Goal: Book appointment/travel/reservation

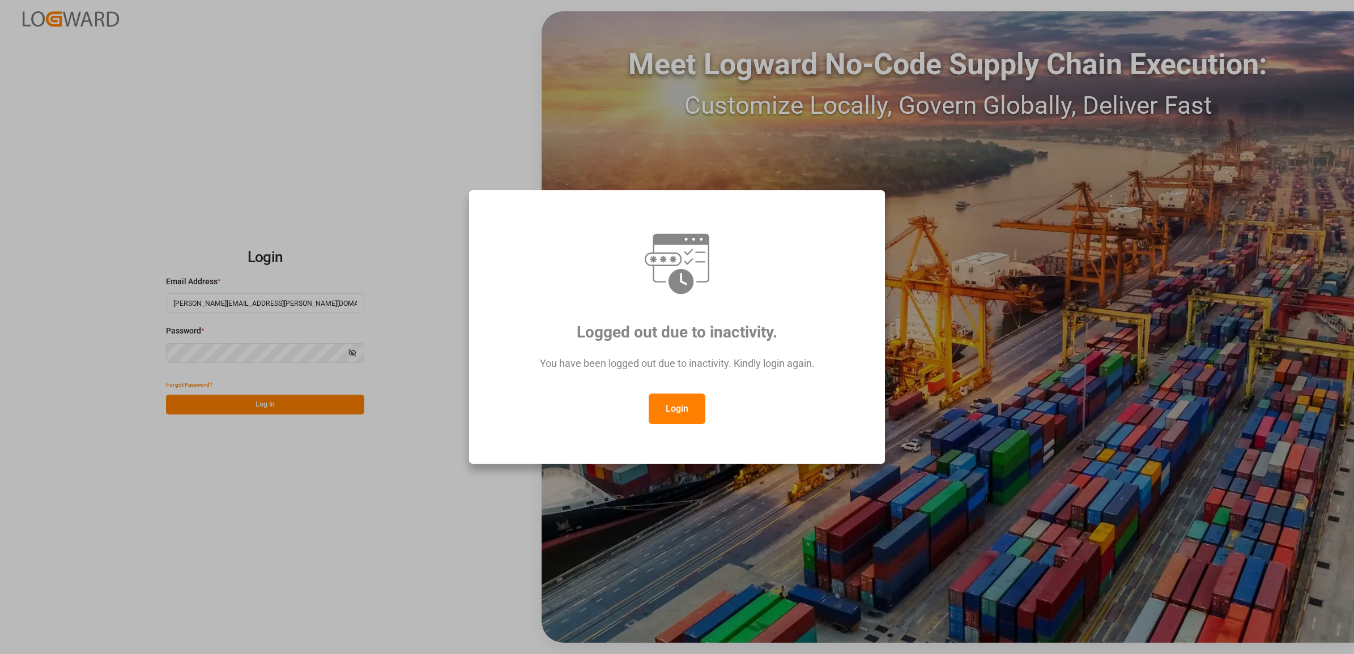
click at [671, 412] on button "Login" at bounding box center [677, 409] width 57 height 31
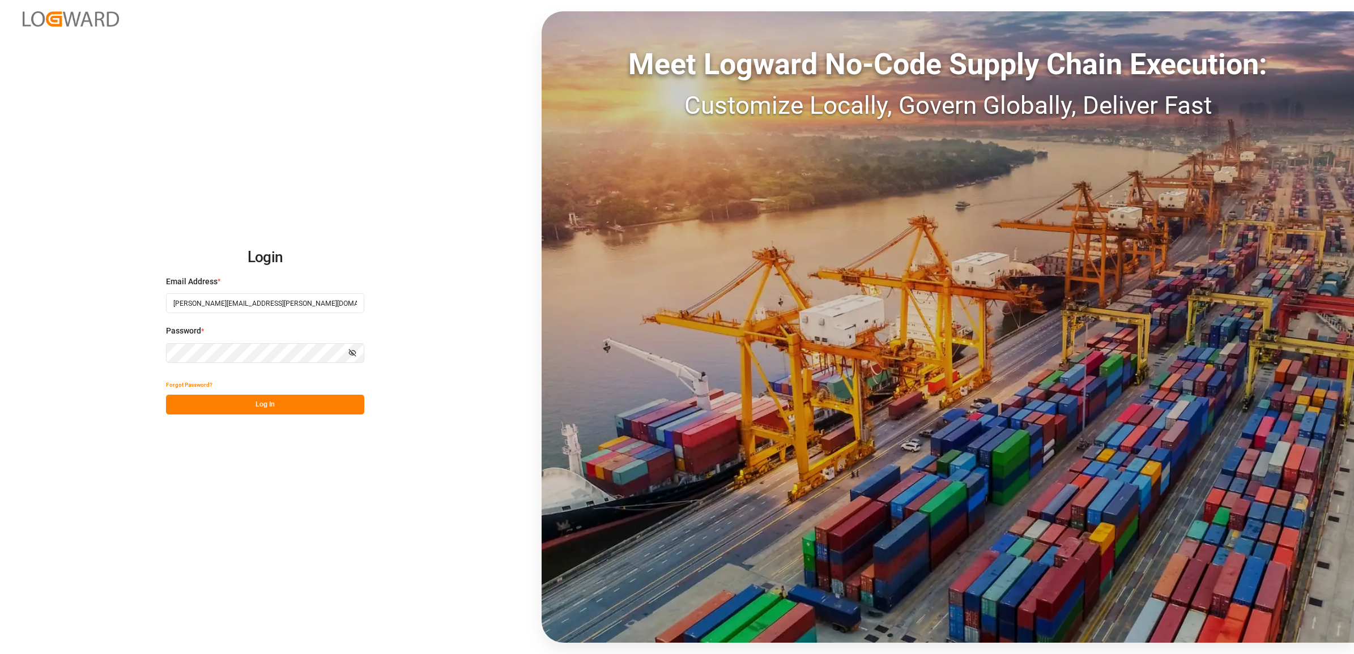
click at [285, 403] on button "Log In" at bounding box center [265, 405] width 198 height 20
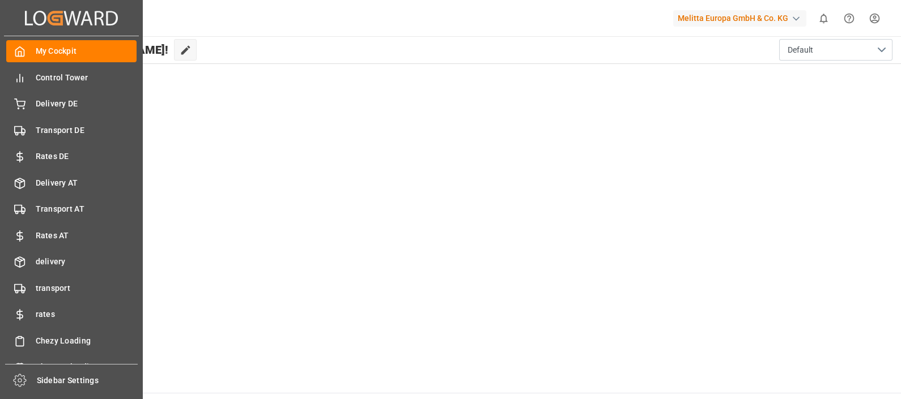
scroll to position [44, 0]
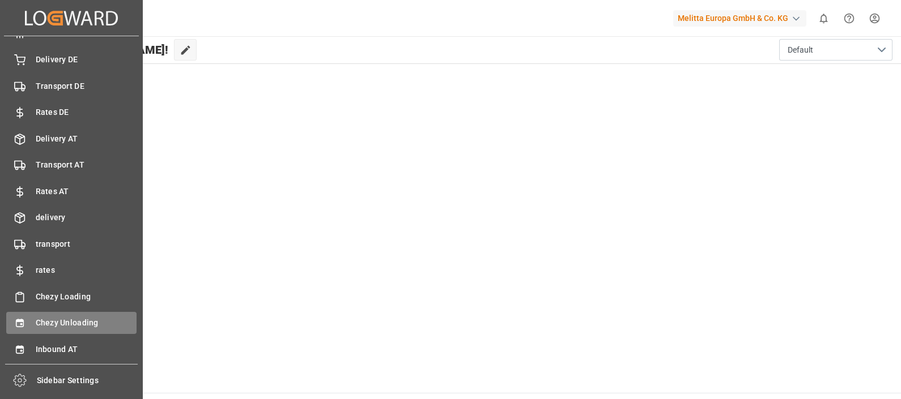
click at [62, 324] on span "Chezy Unloading" at bounding box center [86, 323] width 101 height 12
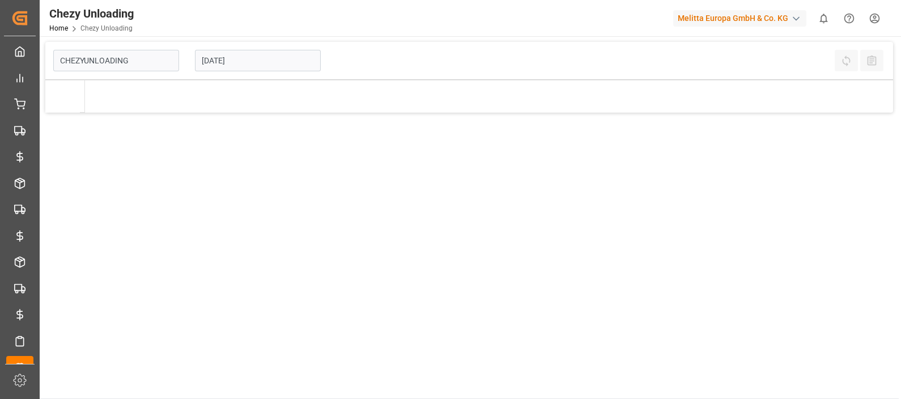
type input "Chezy Unloading"
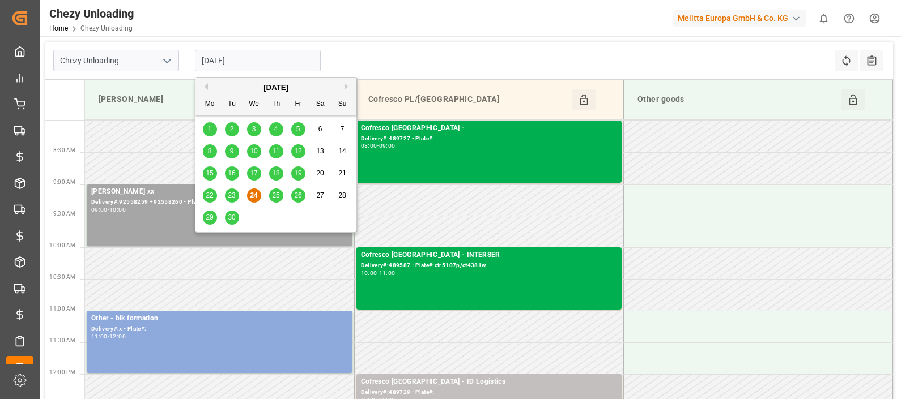
click at [252, 58] on input "[DATE]" at bounding box center [258, 61] width 126 height 22
click at [348, 86] on button "Next Month" at bounding box center [347, 86] width 7 height 7
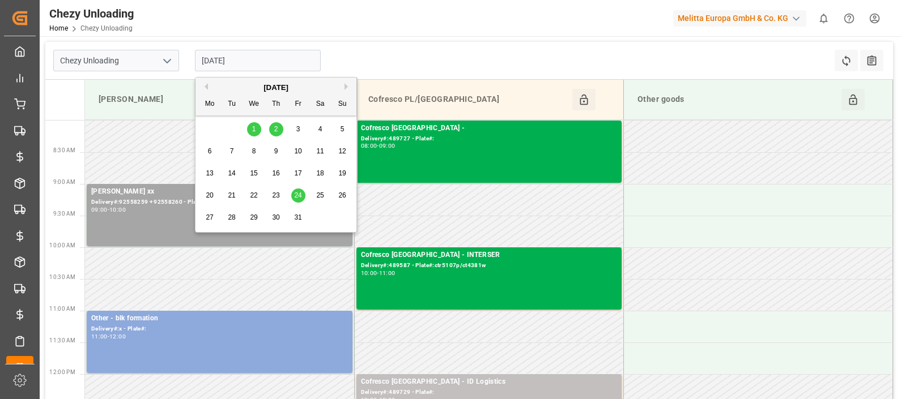
click at [252, 129] on span "1" at bounding box center [254, 129] width 4 height 8
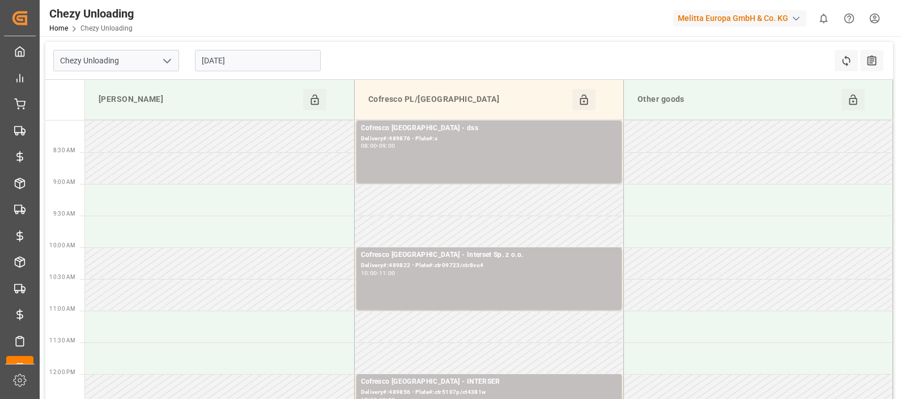
click at [263, 51] on input "[DATE]" at bounding box center [258, 61] width 126 height 22
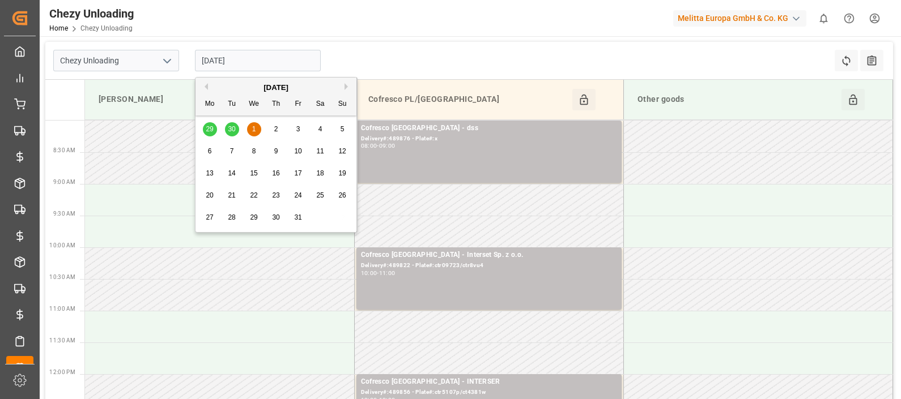
click at [274, 127] on span "2" at bounding box center [276, 129] width 4 height 8
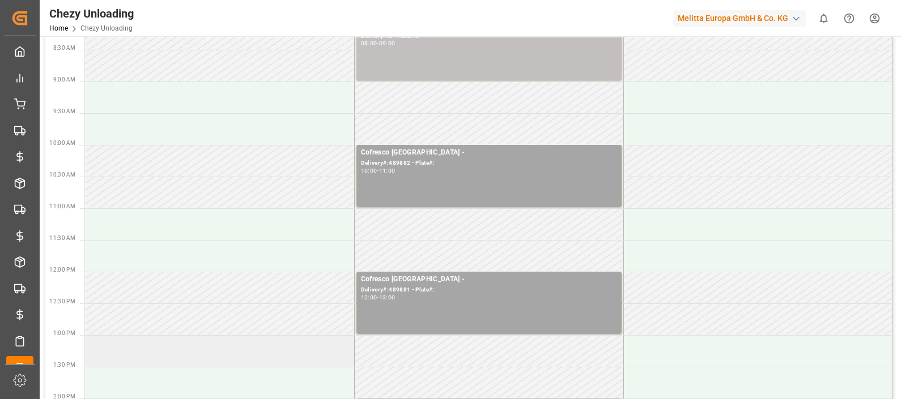
scroll to position [70, 0]
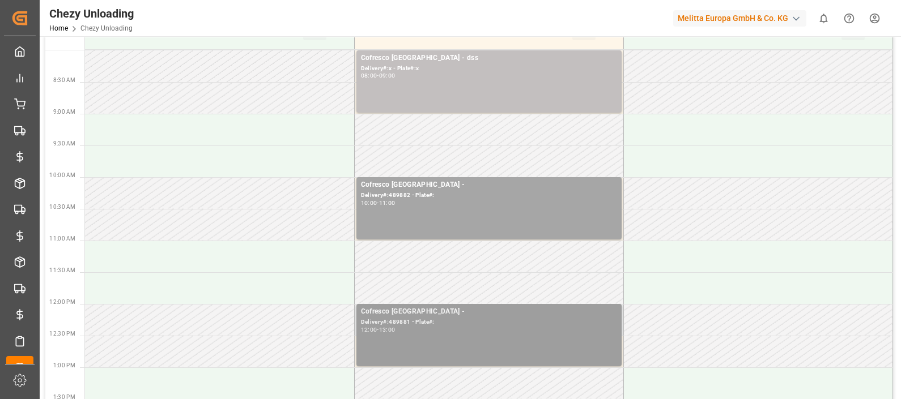
click at [463, 340] on div "Cofresco [GEOGRAPHIC_DATA] - Delivery#:489881 - Plate#: 12:00 - 13:00" at bounding box center [489, 335] width 256 height 58
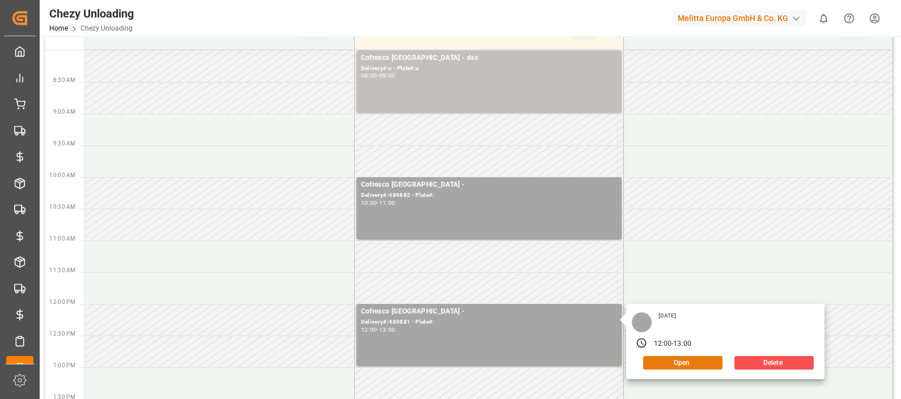
click at [677, 361] on button "Open" at bounding box center [682, 363] width 79 height 14
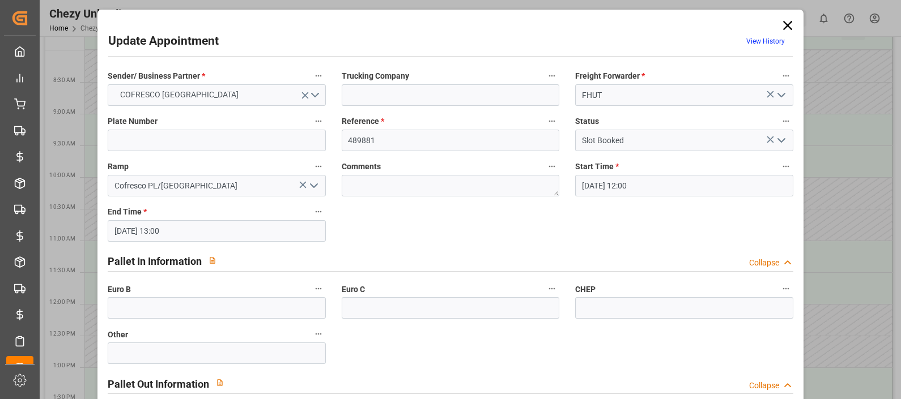
click at [782, 21] on icon at bounding box center [786, 25] width 9 height 9
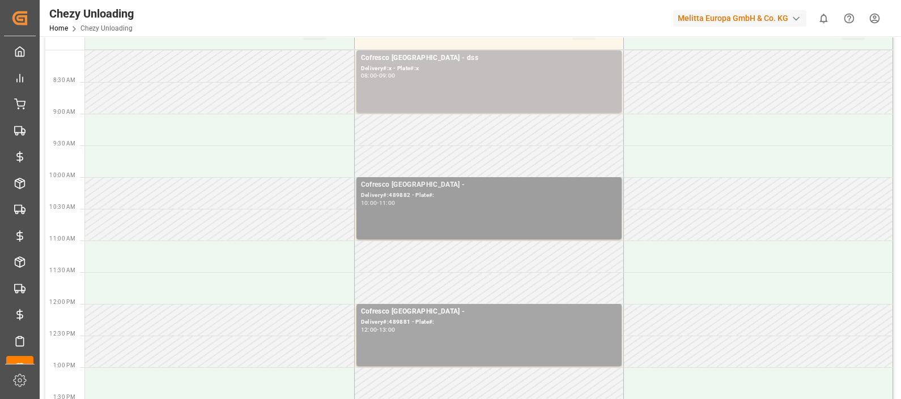
scroll to position [0, 0]
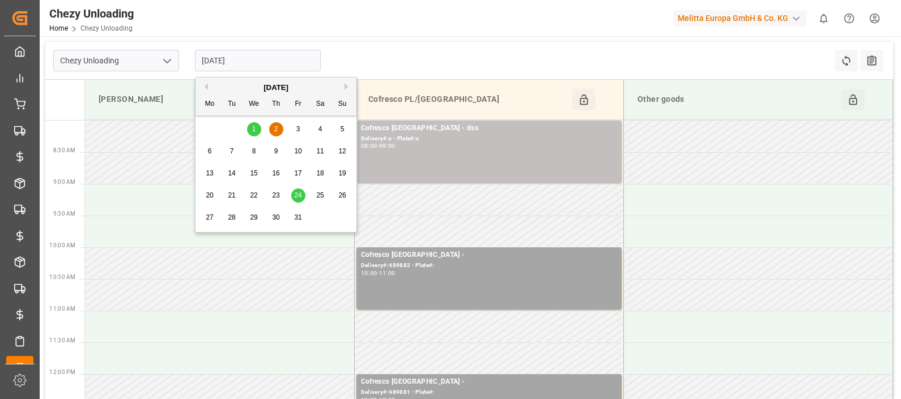
click at [255, 62] on input "[DATE]" at bounding box center [258, 61] width 126 height 22
click at [207, 85] on button "Previous Month" at bounding box center [204, 86] width 7 height 7
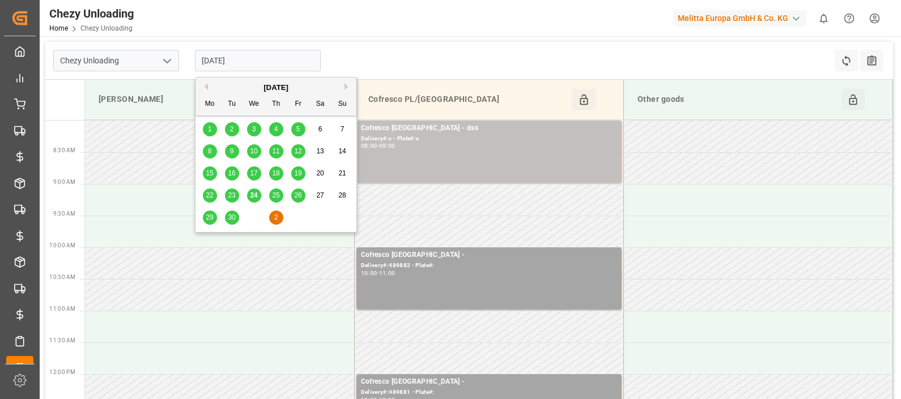
click at [226, 221] on div "30" at bounding box center [232, 218] width 14 height 14
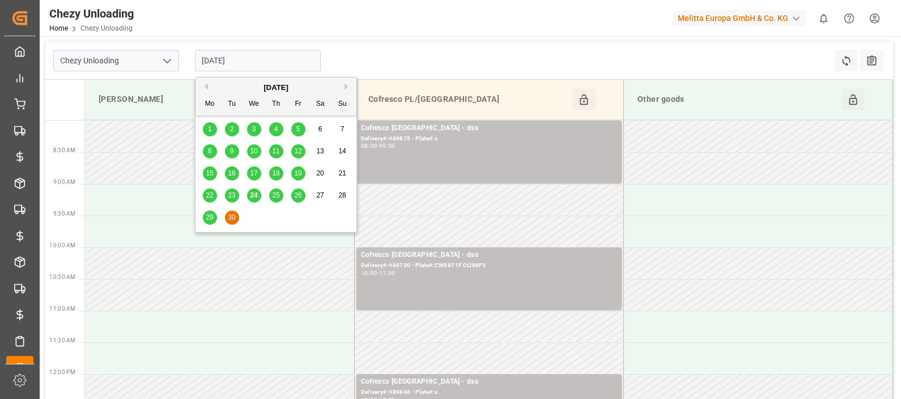
click at [244, 55] on input "[DATE]" at bounding box center [258, 61] width 126 height 22
click at [203, 224] on div "29" at bounding box center [210, 218] width 14 height 14
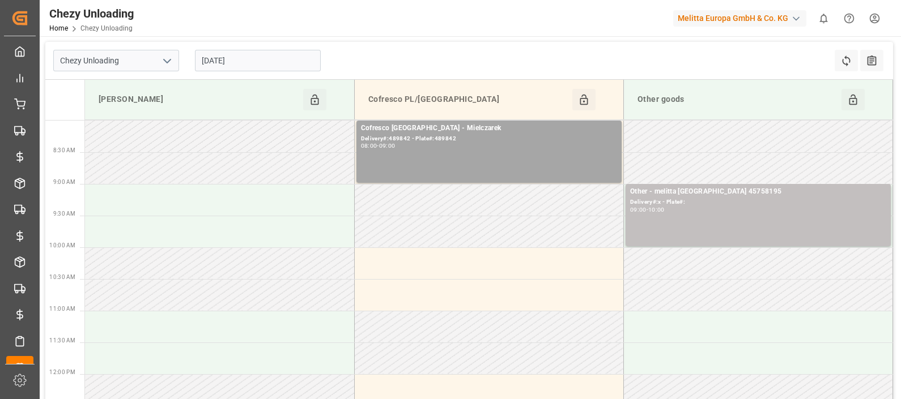
click at [250, 70] on input "[DATE]" at bounding box center [258, 61] width 126 height 22
click at [369, 48] on div "Chezy Unloading [DATE] Refresh Time Slots All Audits" at bounding box center [468, 61] width 847 height 38
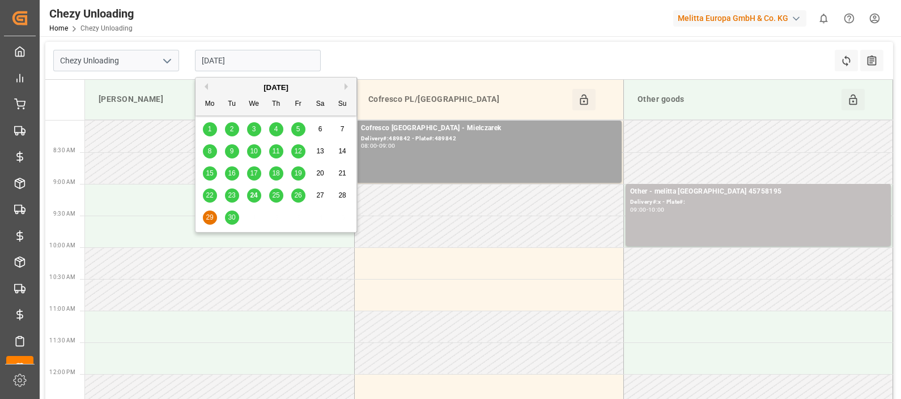
click at [292, 58] on input "[DATE]" at bounding box center [258, 61] width 126 height 22
click at [345, 88] on button "Next Month" at bounding box center [347, 86] width 7 height 7
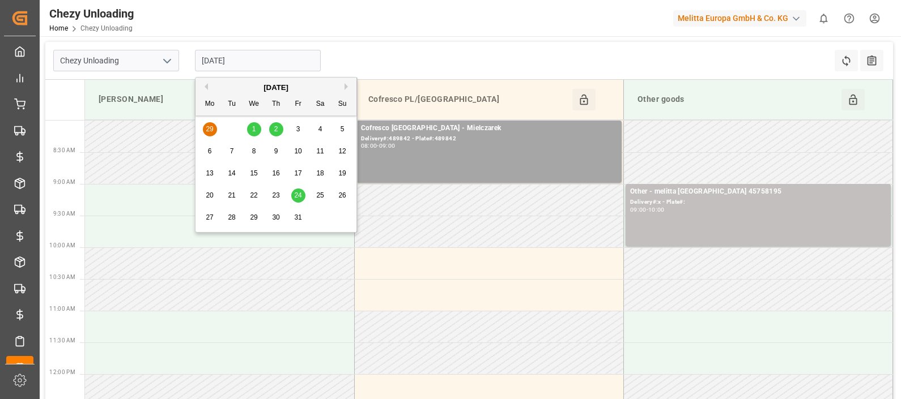
click at [252, 127] on span "1" at bounding box center [254, 129] width 4 height 8
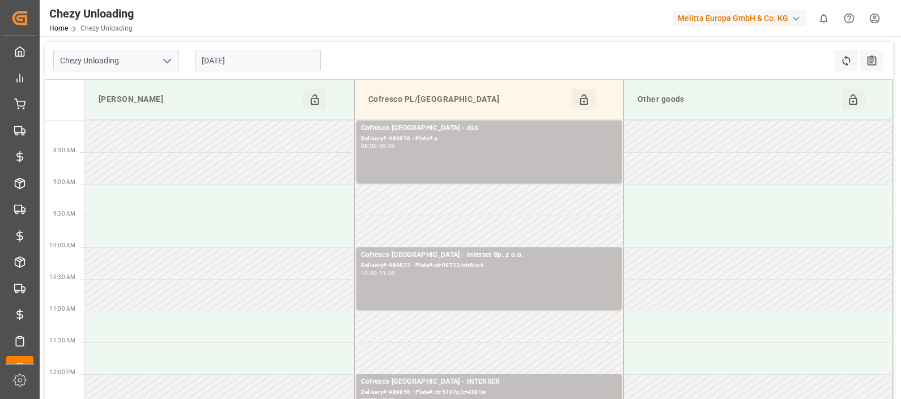
click at [221, 46] on div "[DATE]" at bounding box center [258, 60] width 142 height 37
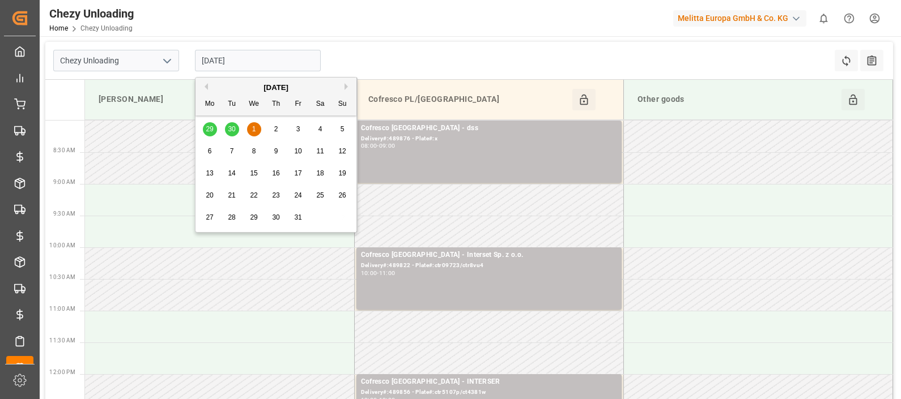
click at [229, 61] on input "[DATE]" at bounding box center [258, 61] width 126 height 22
click at [274, 130] on span "2" at bounding box center [276, 129] width 4 height 8
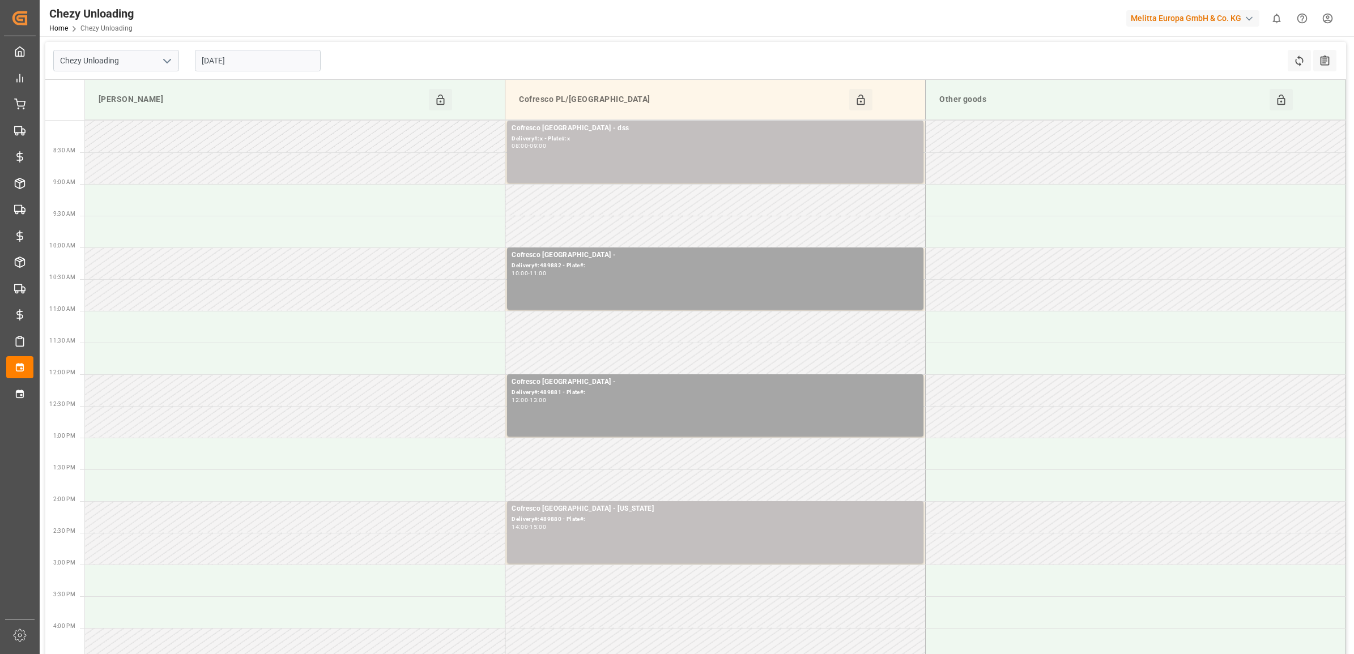
click at [278, 65] on input "[DATE]" at bounding box center [258, 61] width 126 height 22
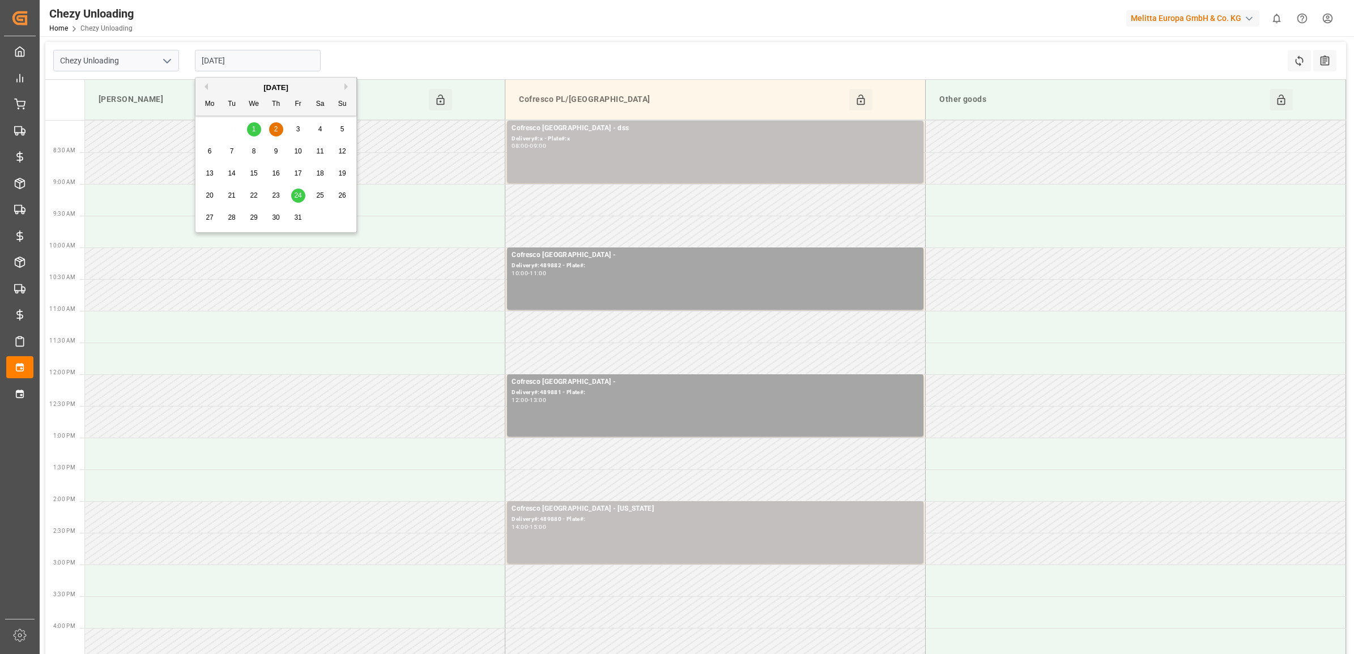
click at [214, 151] on div "6" at bounding box center [210, 152] width 14 height 14
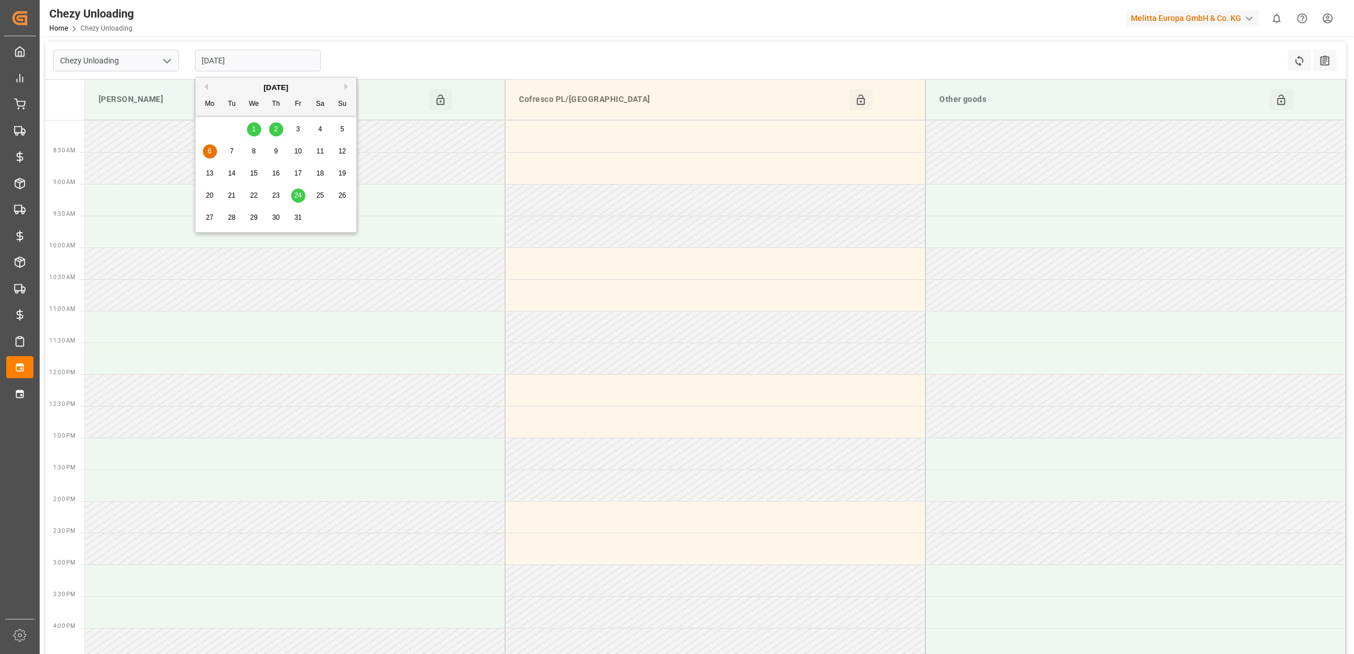
click at [236, 59] on input "[DATE]" at bounding box center [258, 61] width 126 height 22
click at [258, 126] on div "1" at bounding box center [254, 130] width 14 height 14
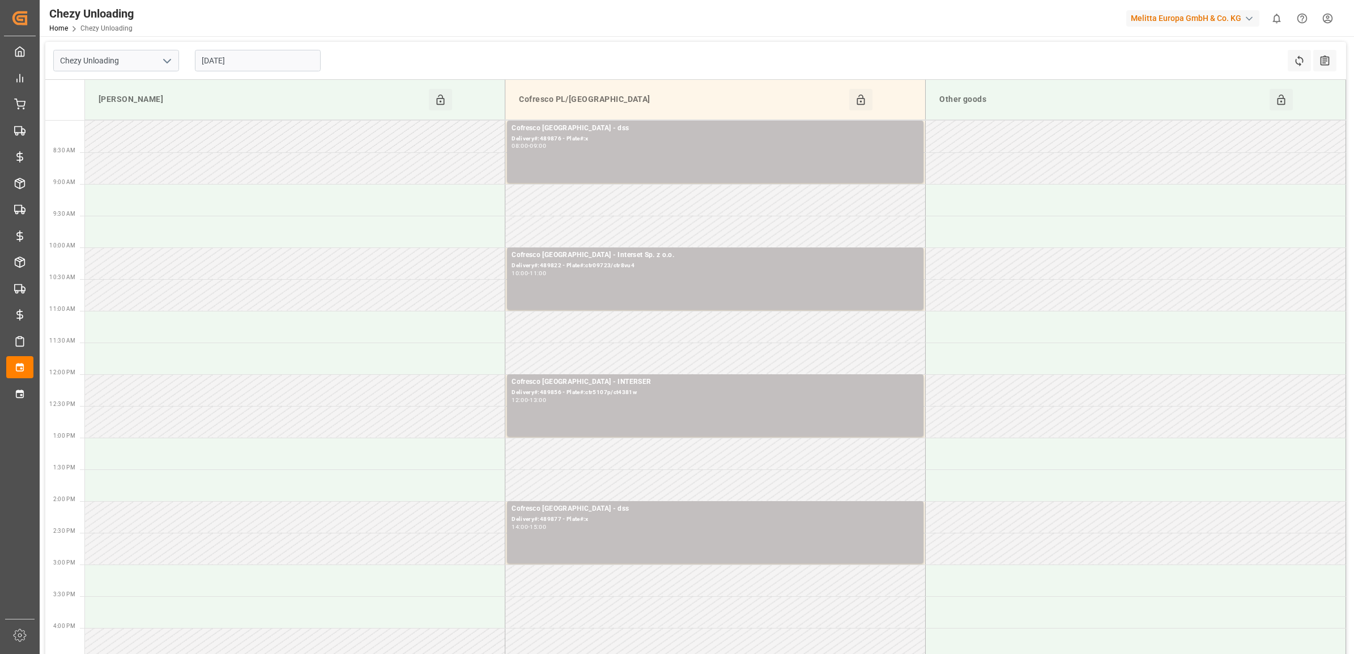
click at [241, 62] on input "[DATE]" at bounding box center [258, 61] width 126 height 22
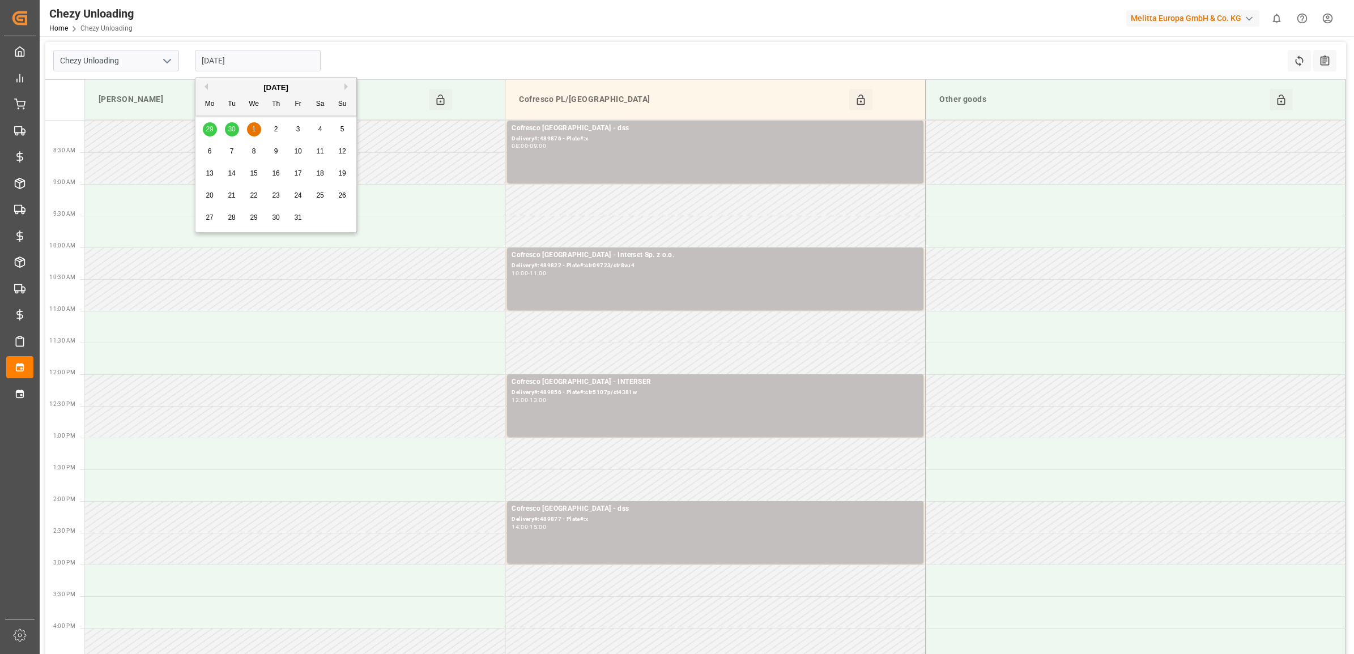
click at [276, 128] on span "2" at bounding box center [276, 129] width 4 height 8
type input "[DATE]"
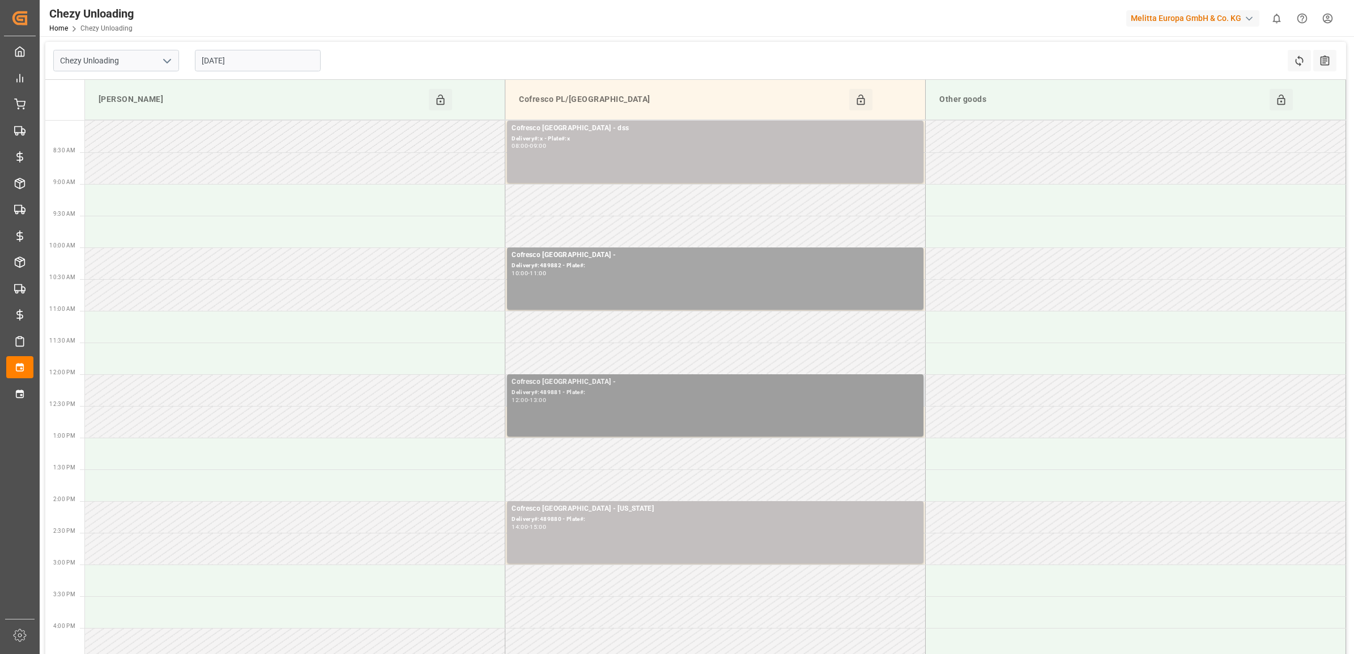
click at [546, 398] on div "13:00" at bounding box center [538, 400] width 16 height 5
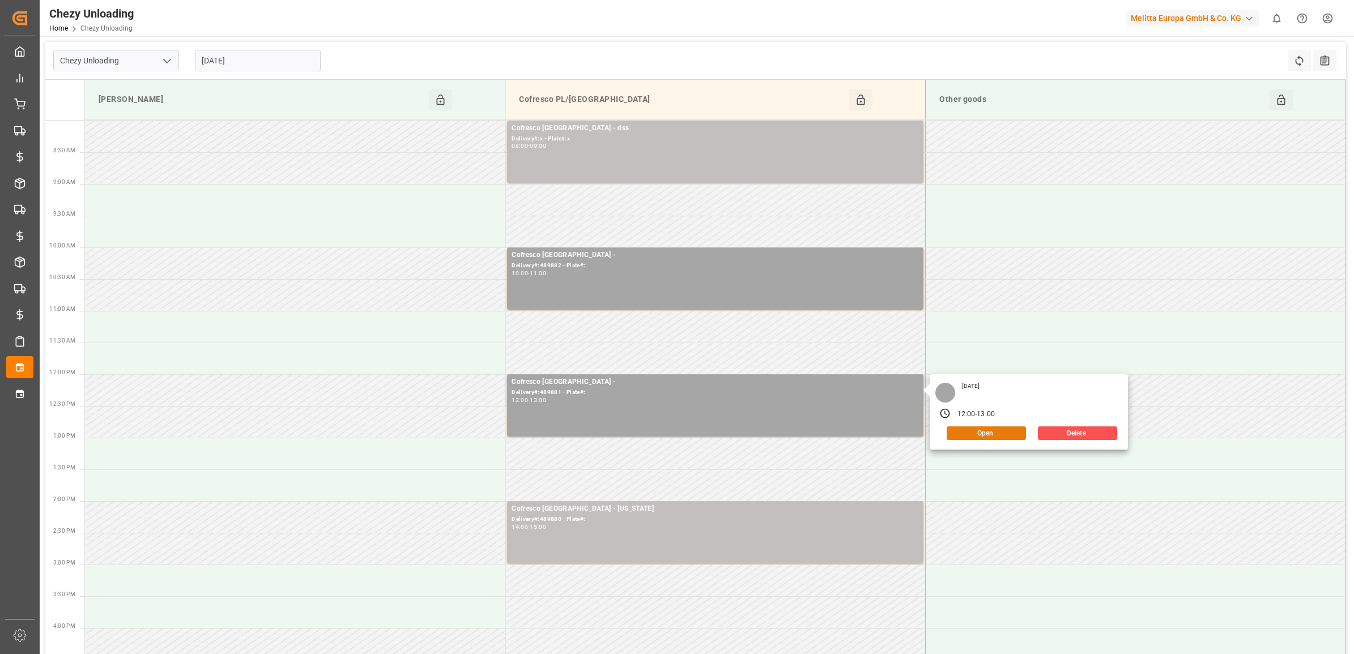
click at [985, 432] on button "Open" at bounding box center [986, 434] width 79 height 14
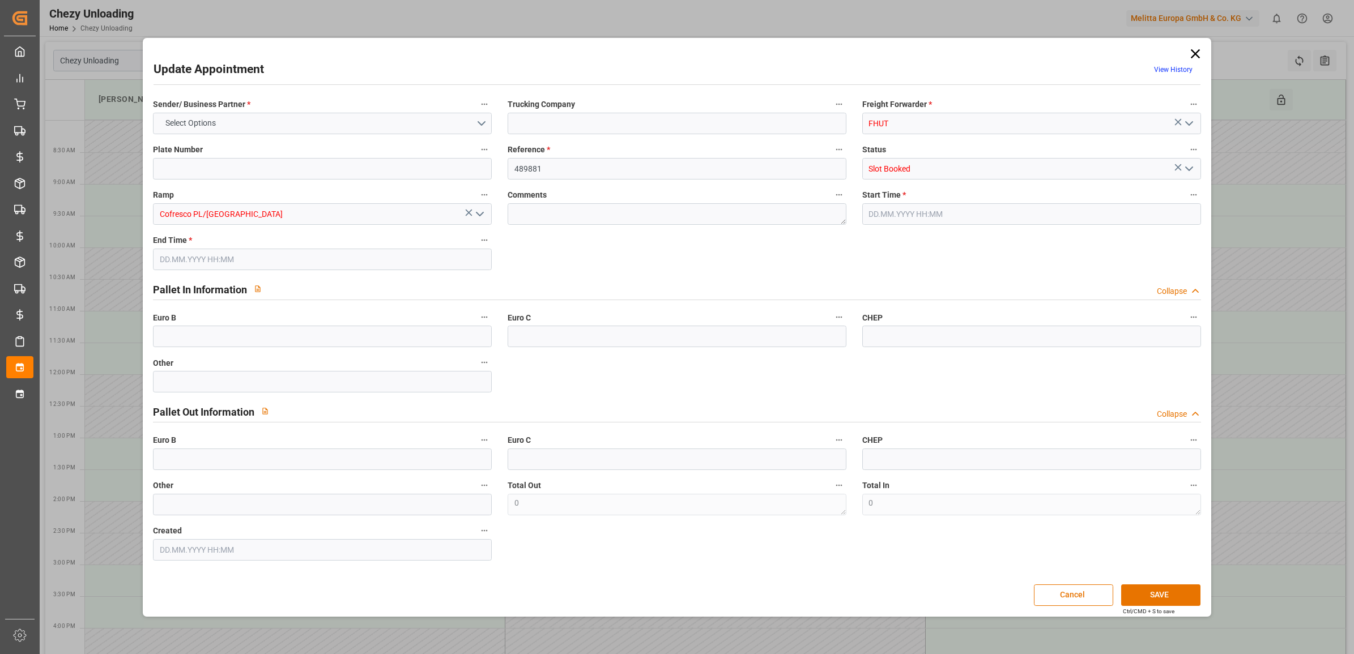
type input "[DATE] 12:00"
type input "[DATE] 13:00"
type input "[DATE] 08:05"
click at [1204, 47] on div "Update Appointment View History Sender/ Business Partner * COFRESCO [GEOGRAPHIC…" at bounding box center [677, 327] width 1062 height 573
click at [1196, 49] on icon at bounding box center [1195, 54] width 16 height 16
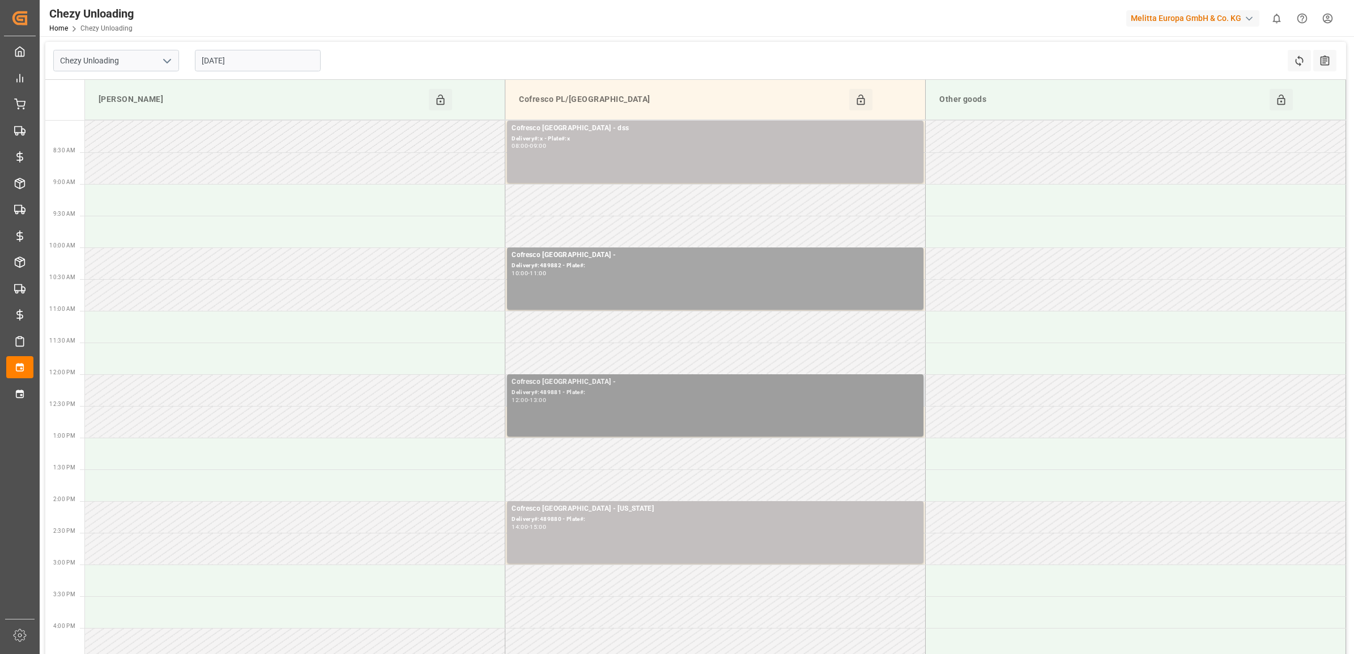
click at [538, 412] on div "Cofresco [GEOGRAPHIC_DATA] - Delivery#:489881 - Plate#: 12:00 - 13:00" at bounding box center [715, 406] width 407 height 58
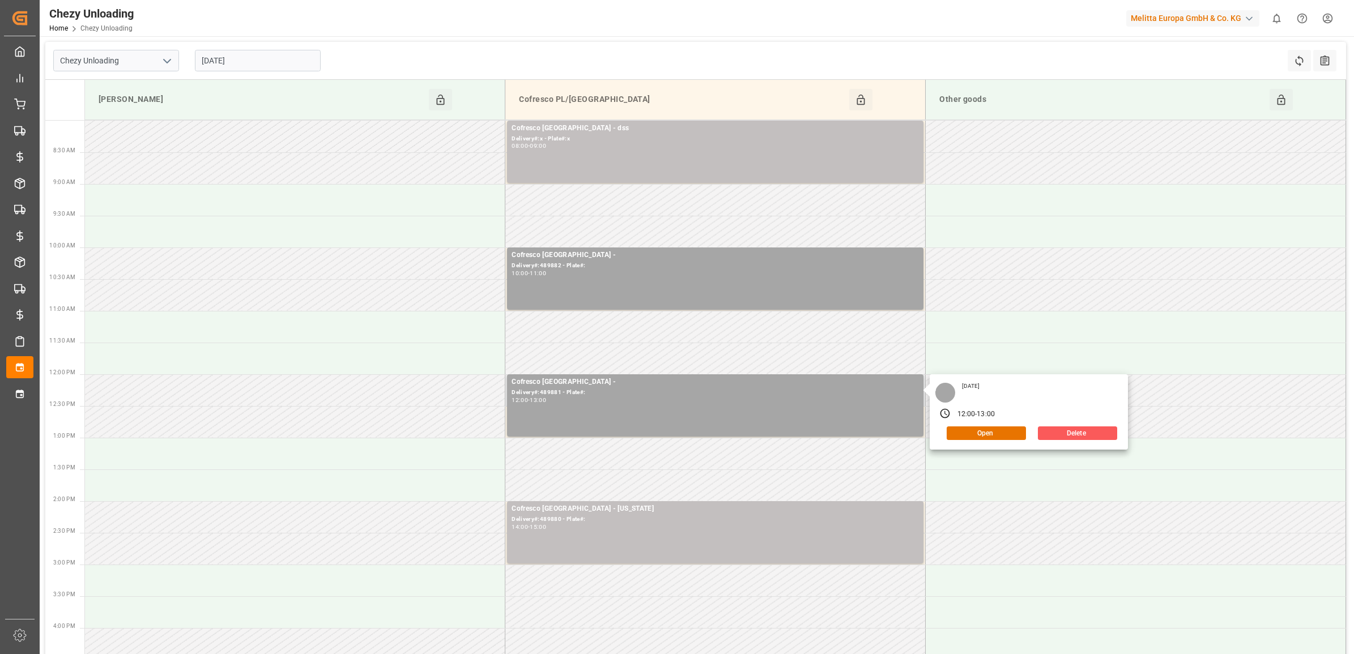
click at [1077, 432] on button "Delete" at bounding box center [1077, 434] width 79 height 14
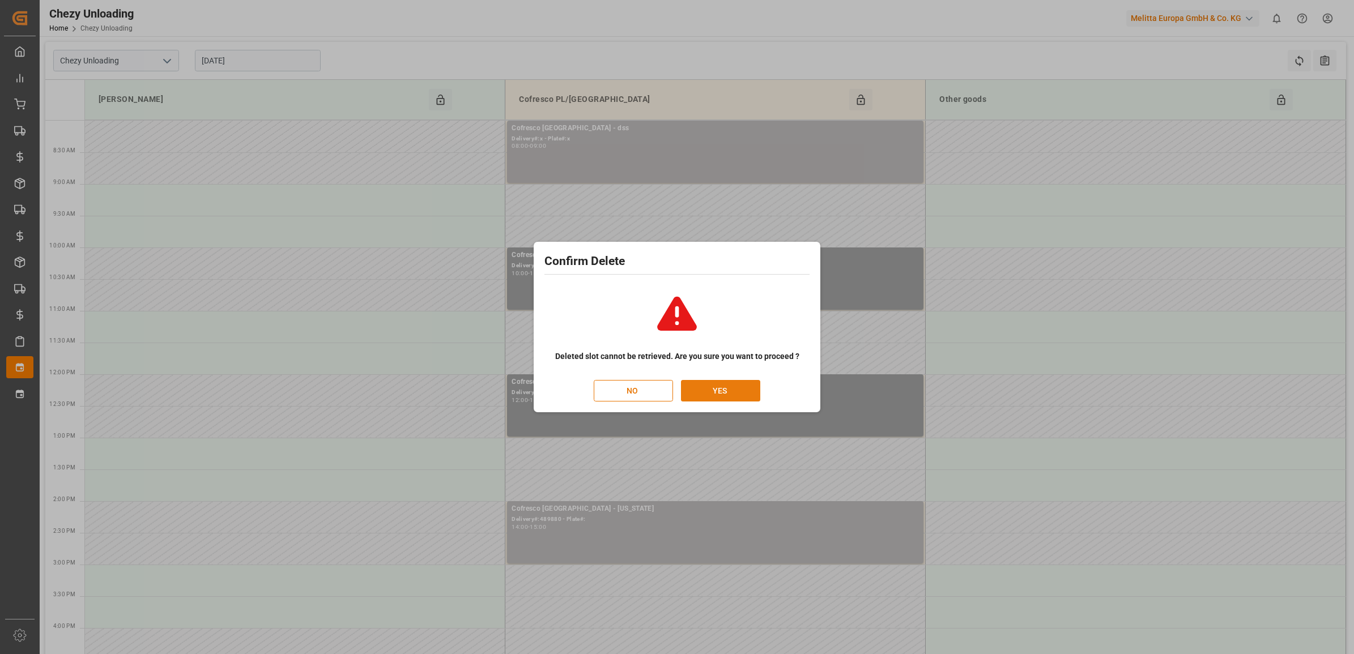
click at [718, 391] on button "YES" at bounding box center [720, 391] width 79 height 22
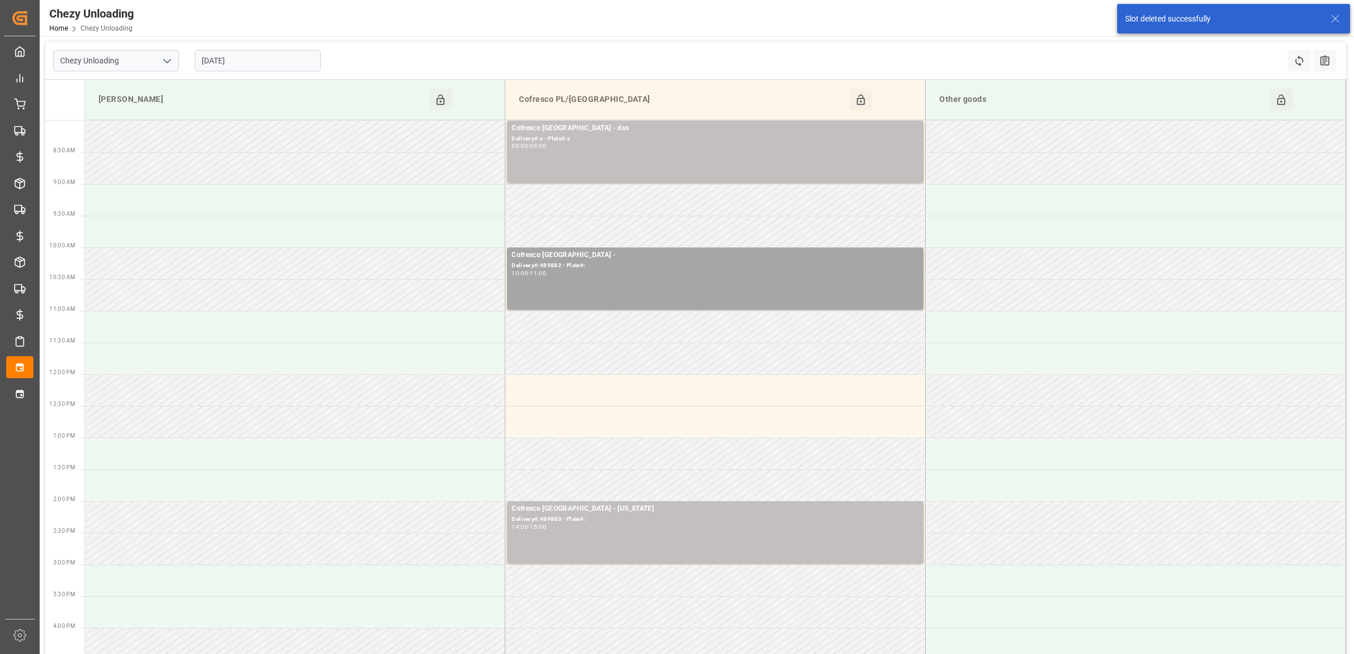
click at [255, 65] on input "[DATE]" at bounding box center [258, 61] width 126 height 22
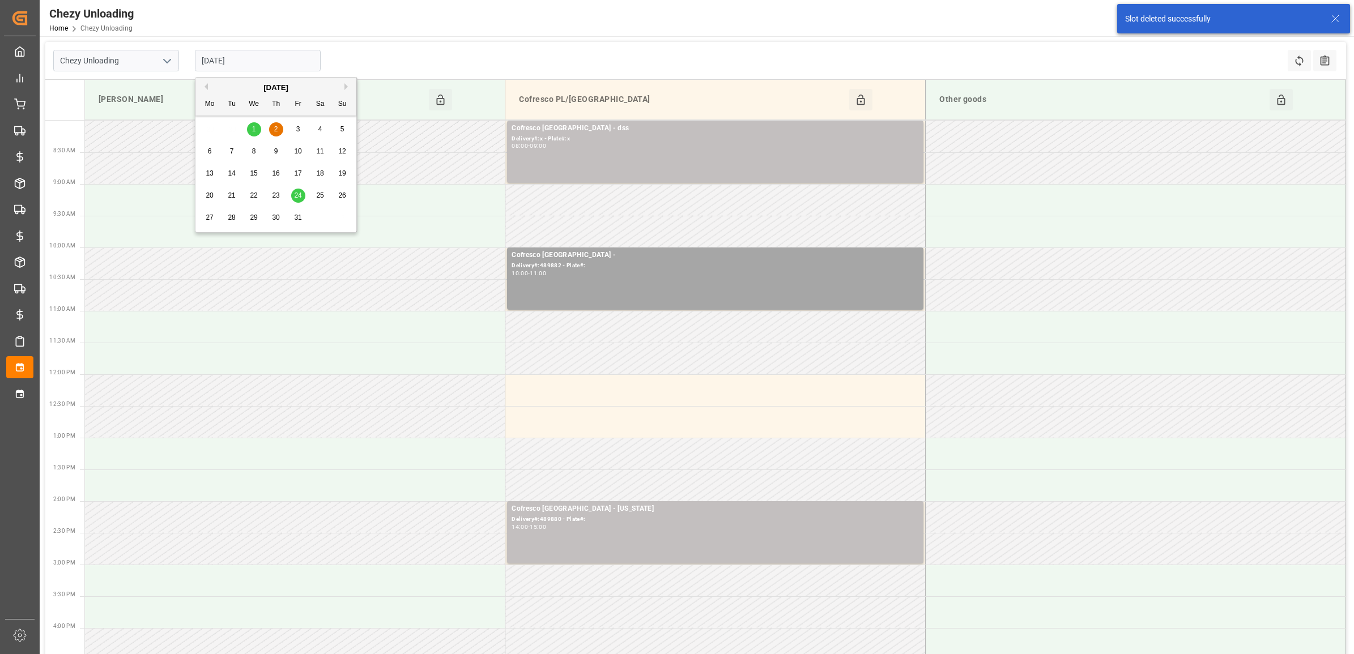
click at [250, 131] on div "1" at bounding box center [254, 130] width 14 height 14
type input "[DATE]"
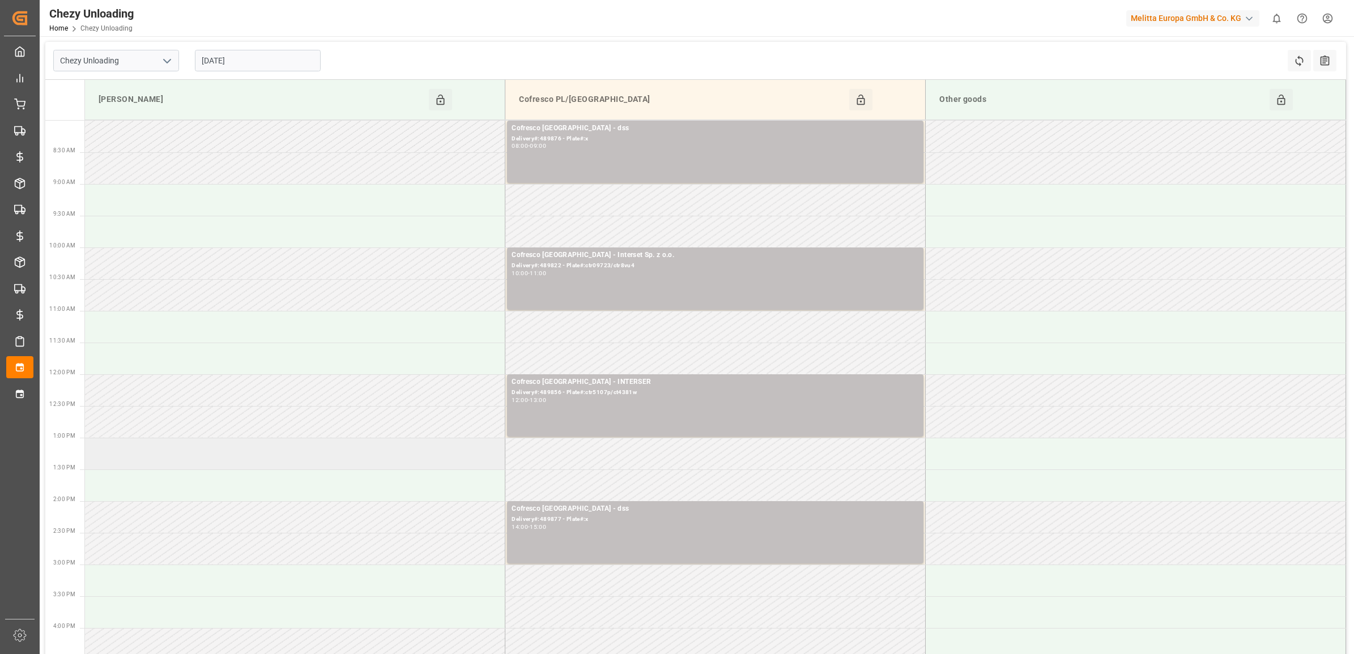
click at [139, 453] on td at bounding box center [295, 454] width 420 height 32
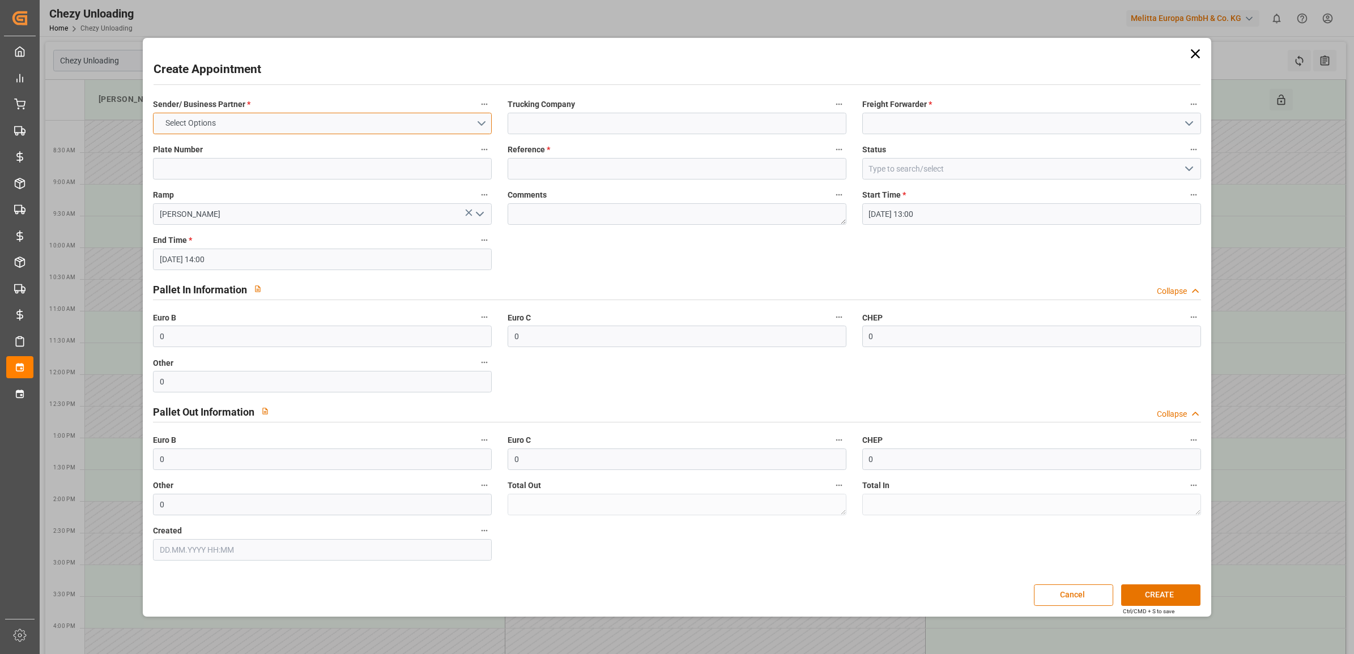
click at [437, 122] on button "Select Options" at bounding box center [322, 124] width 339 height 22
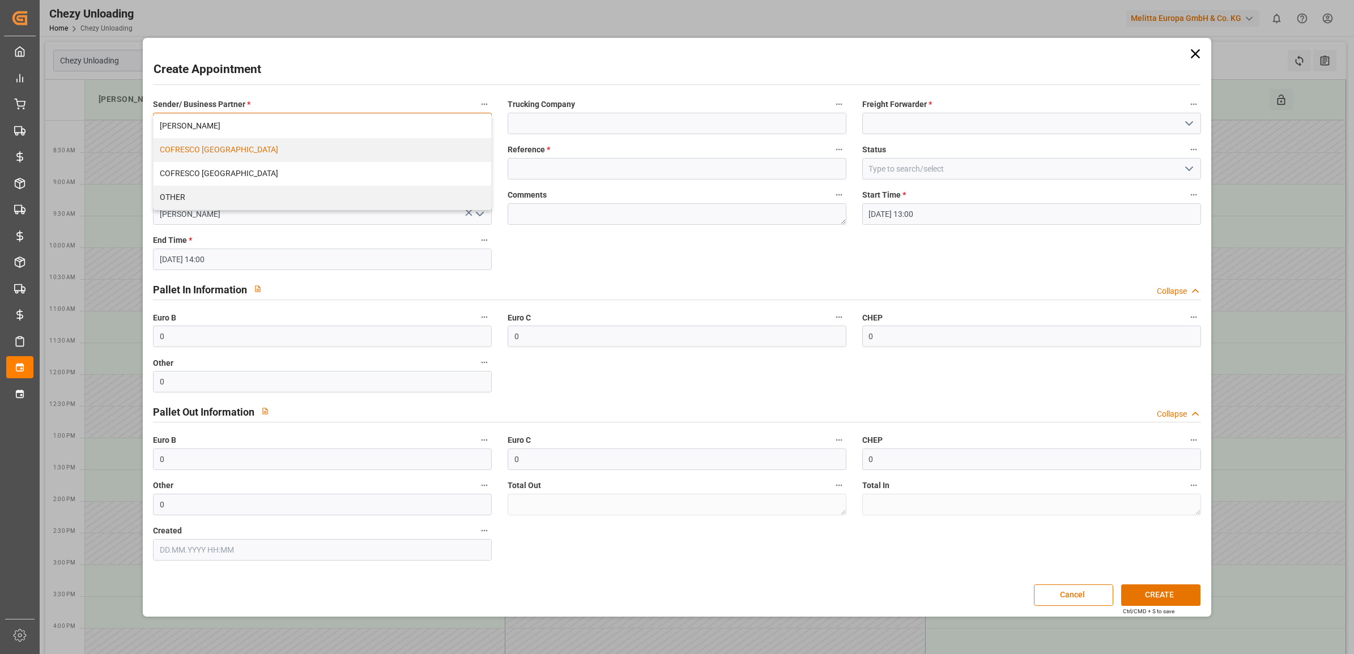
click at [247, 155] on div "COFRESCO [GEOGRAPHIC_DATA]" at bounding box center [323, 150] width 338 height 24
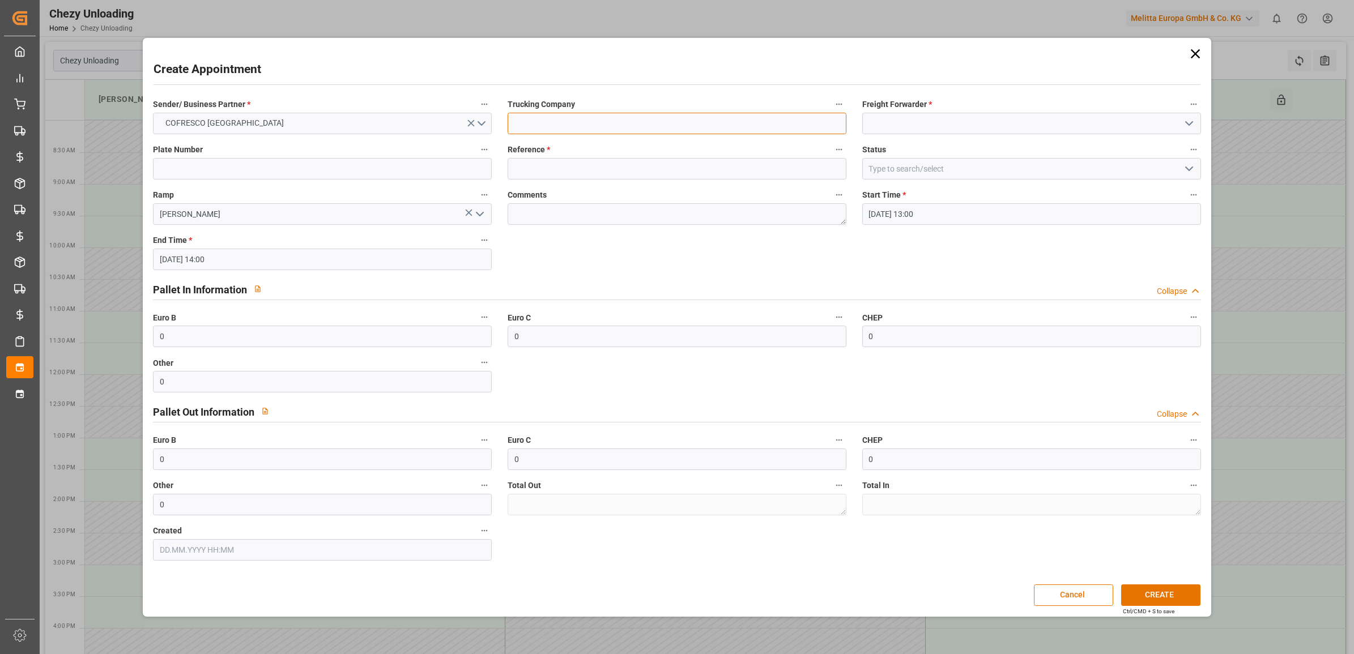
click at [625, 117] on input at bounding box center [677, 124] width 339 height 22
type input "FHUT"
click at [943, 125] on input at bounding box center [1031, 124] width 339 height 22
click at [1182, 120] on icon "open menu" at bounding box center [1189, 124] width 14 height 14
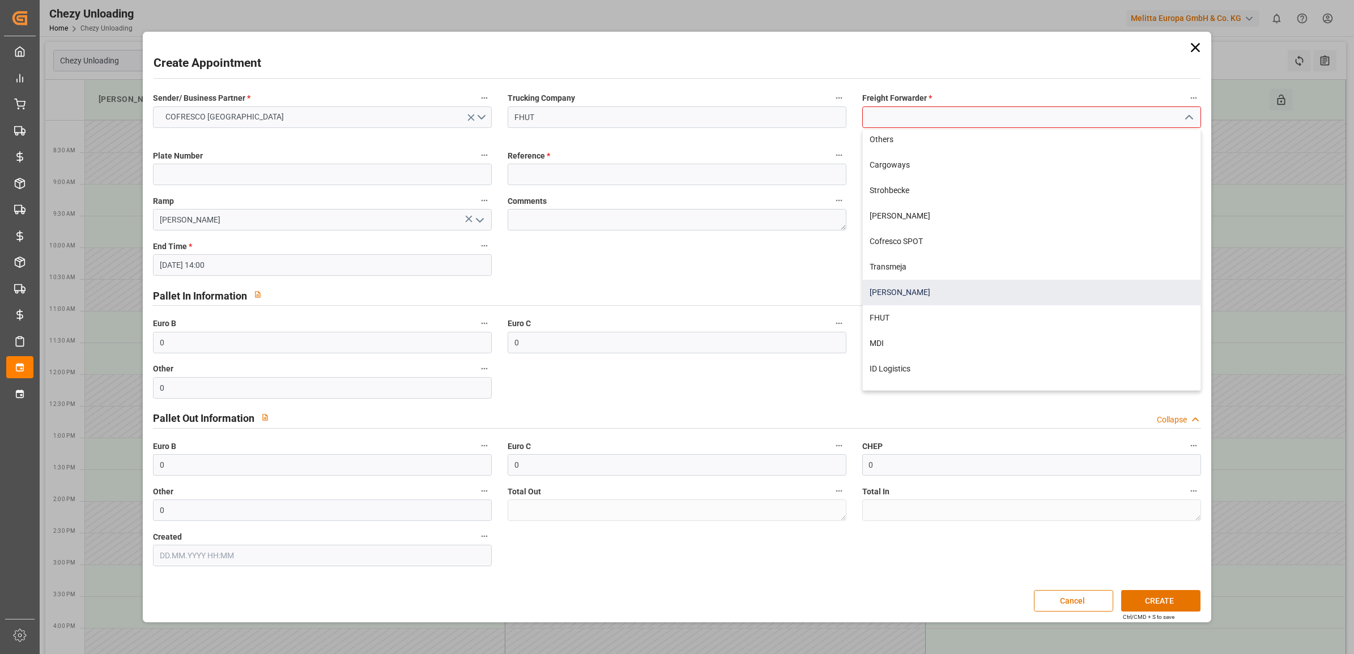
scroll to position [300, 0]
click at [921, 295] on div "FHUT" at bounding box center [1032, 300] width 338 height 25
type input "FHUT"
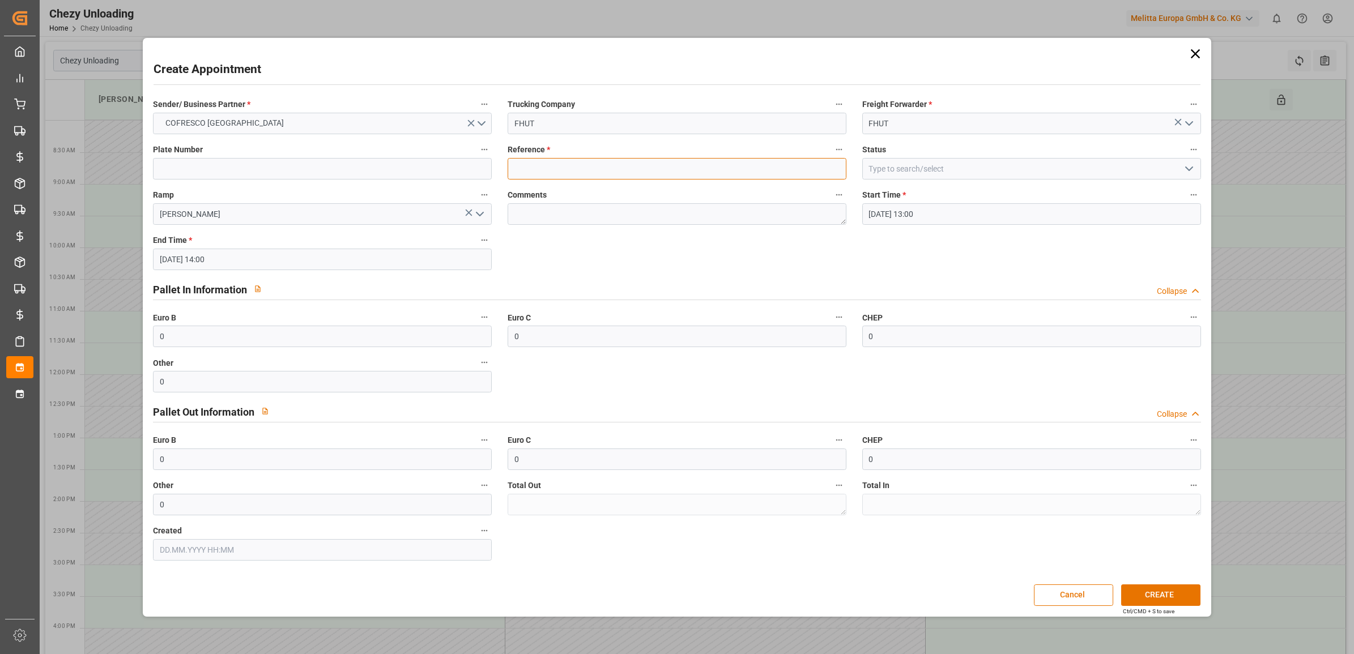
click at [556, 165] on input at bounding box center [677, 169] width 339 height 22
type input "489881"
click at [1160, 587] on button "CREATE" at bounding box center [1160, 596] width 79 height 22
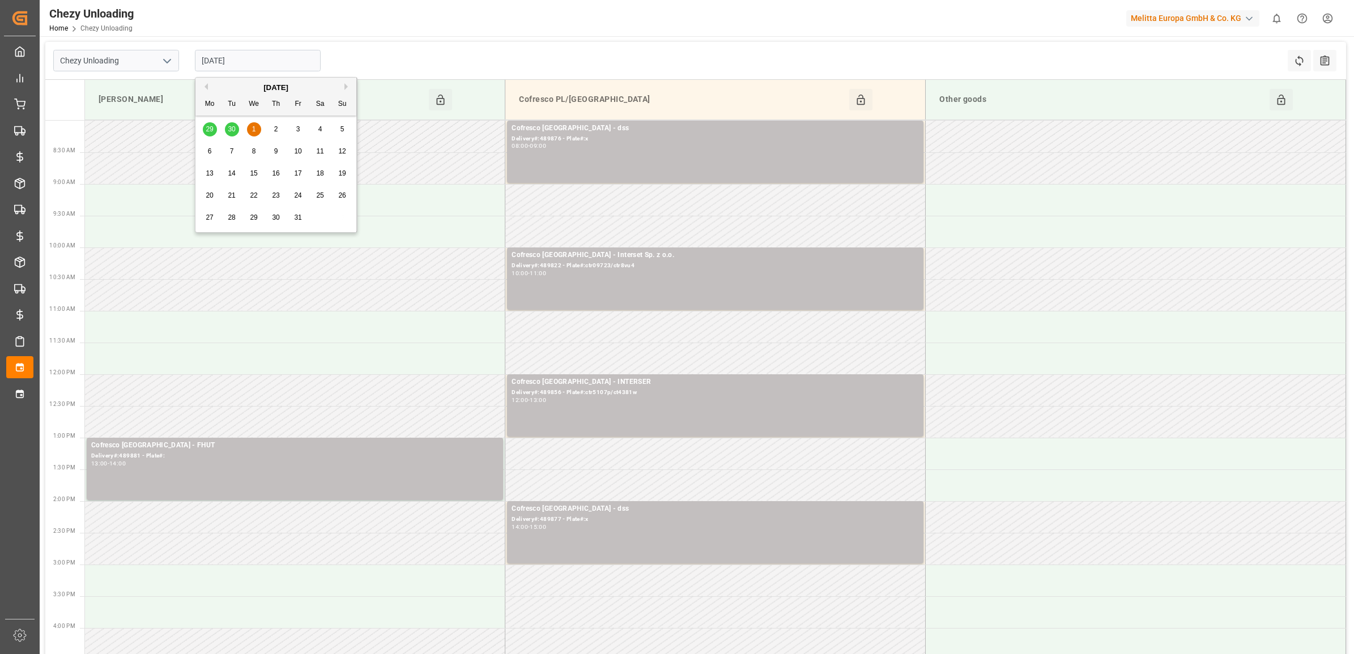
click at [255, 65] on input "[DATE]" at bounding box center [258, 61] width 126 height 22
click at [232, 131] on div "29 30 1 2 3 4 5" at bounding box center [276, 129] width 155 height 22
click at [206, 90] on button "Previous Month" at bounding box center [204, 86] width 7 height 7
click at [235, 218] on span "30" at bounding box center [231, 218] width 7 height 8
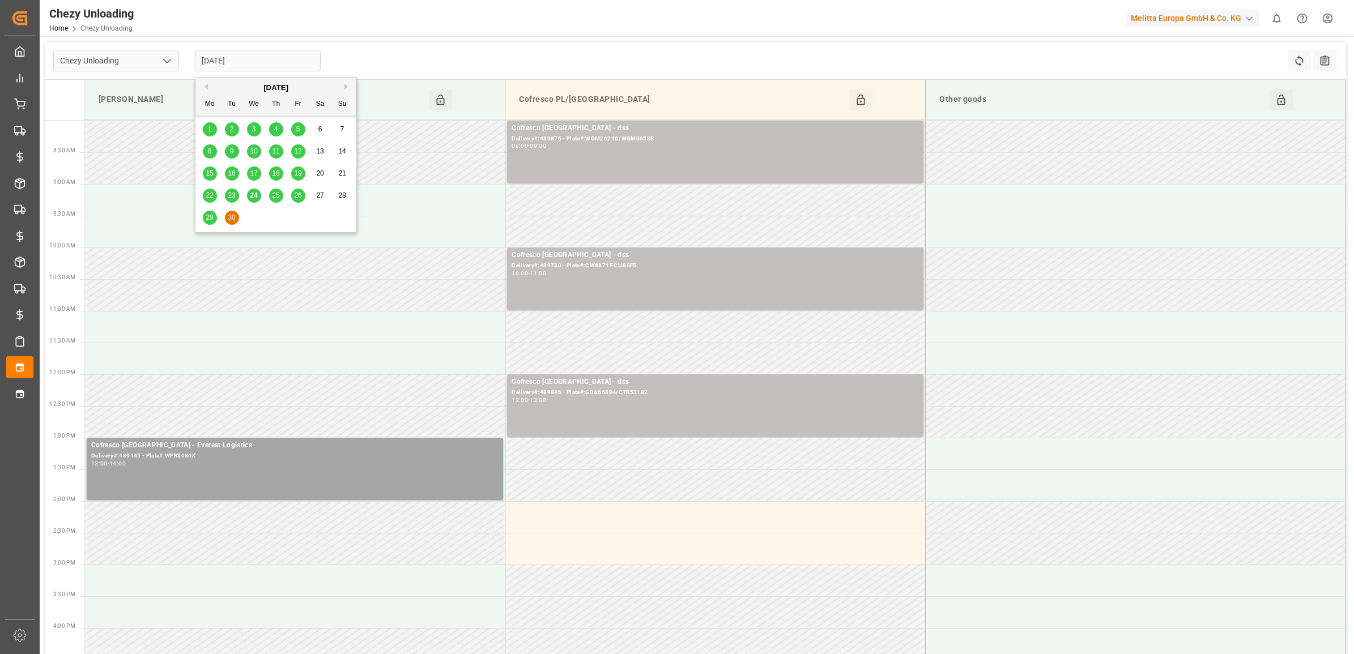
click at [245, 55] on input "[DATE]" at bounding box center [258, 61] width 126 height 22
click at [207, 221] on span "29" at bounding box center [209, 218] width 7 height 8
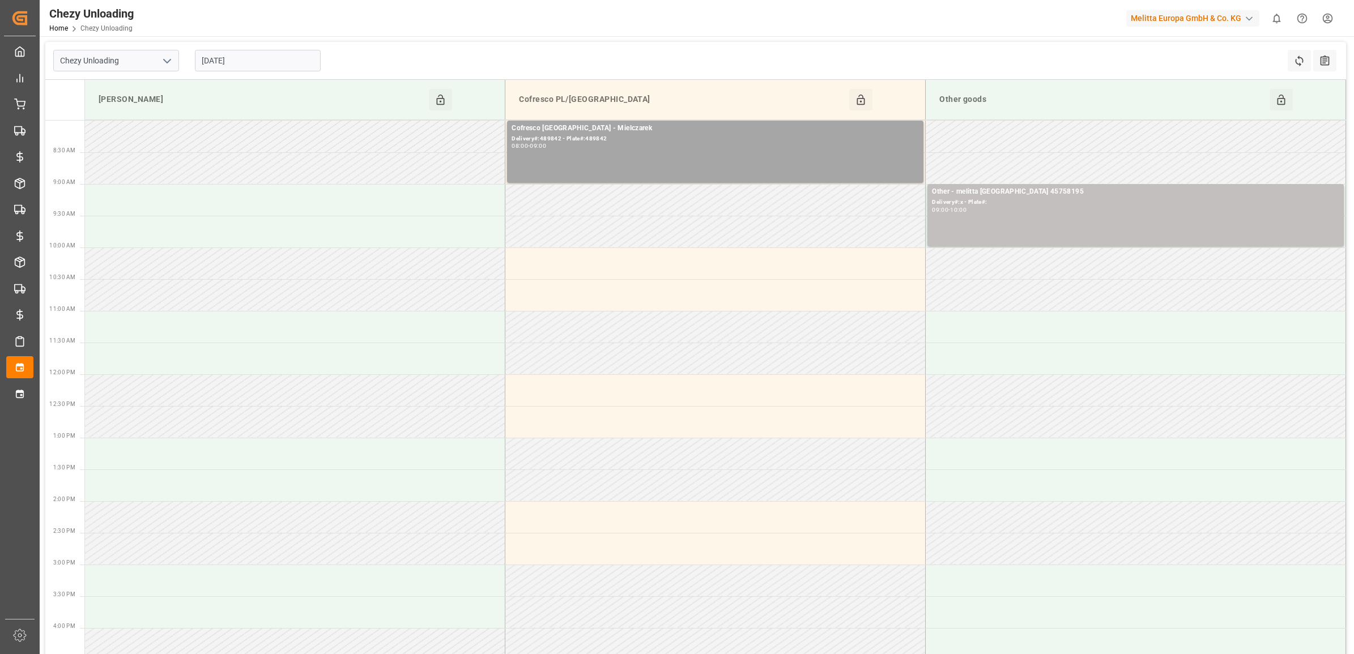
click at [279, 63] on input "[DATE]" at bounding box center [258, 61] width 126 height 22
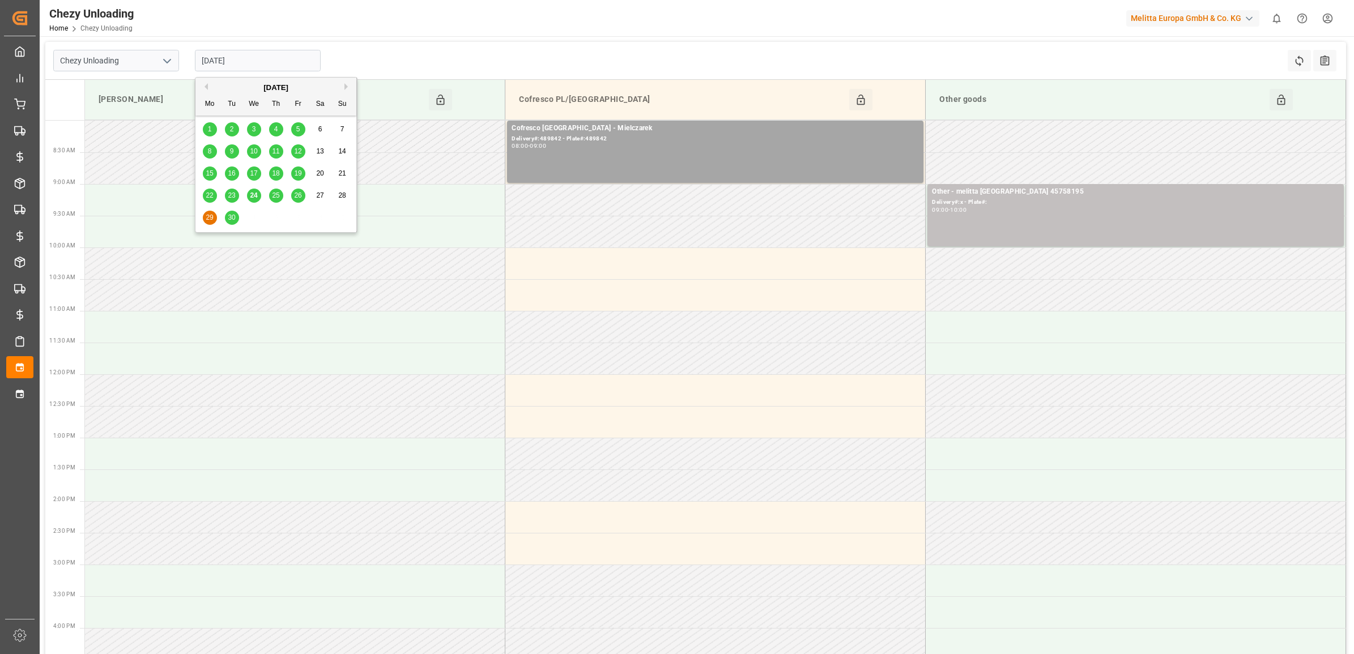
click at [231, 216] on span "30" at bounding box center [231, 218] width 7 height 8
type input "[DATE]"
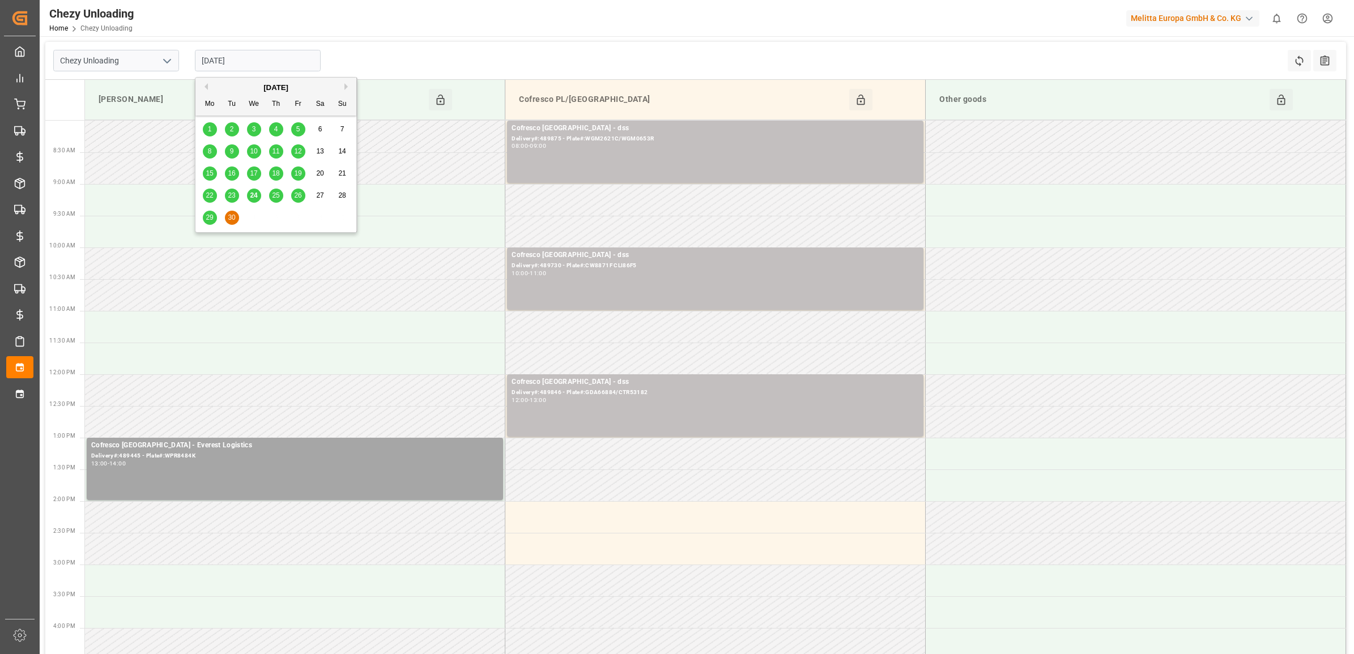
click at [247, 57] on input "[DATE]" at bounding box center [258, 61] width 126 height 22
click at [344, 88] on button "Next Month" at bounding box center [347, 86] width 7 height 7
